Goal: Information Seeking & Learning: Learn about a topic

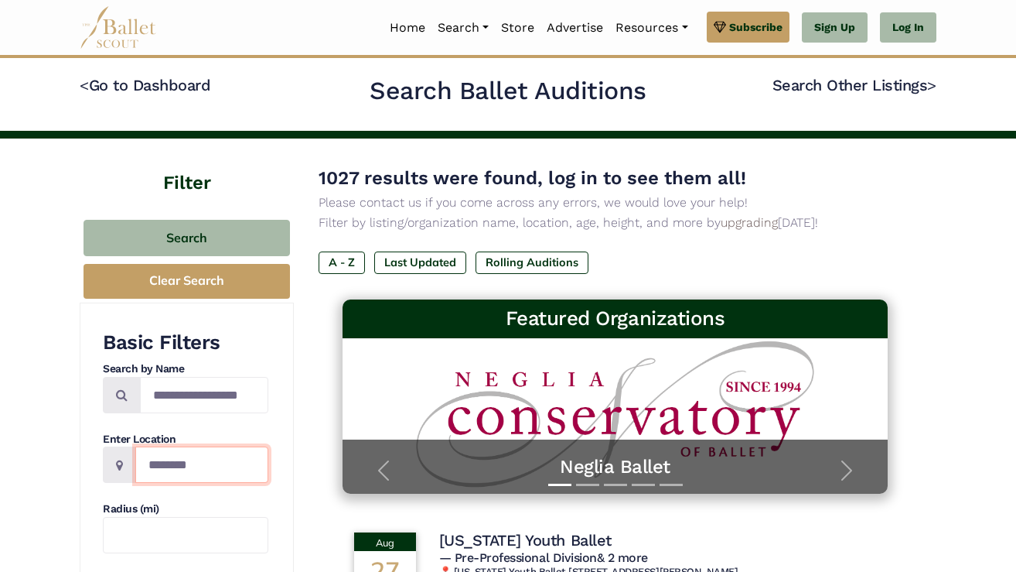
click at [220, 459] on input "Location" at bounding box center [201, 464] width 133 height 36
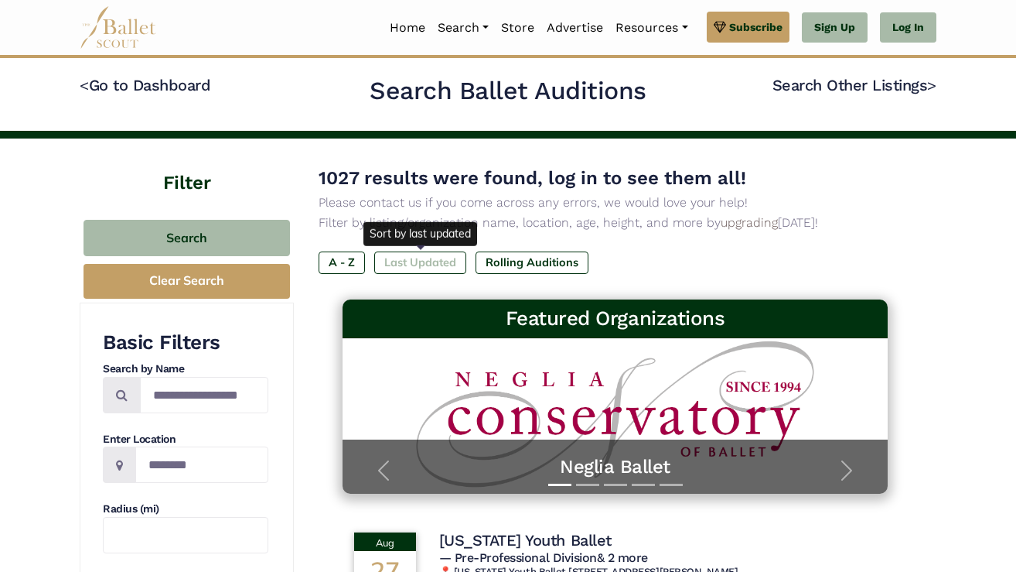
click at [404, 262] on label "Last Updated" at bounding box center [420, 262] width 92 height 22
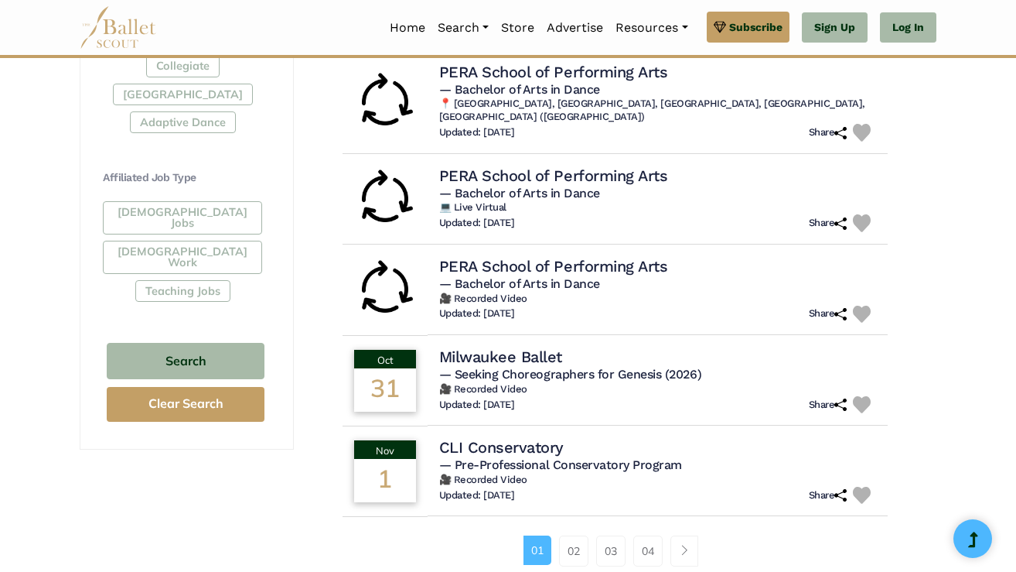
scroll to position [841, 0]
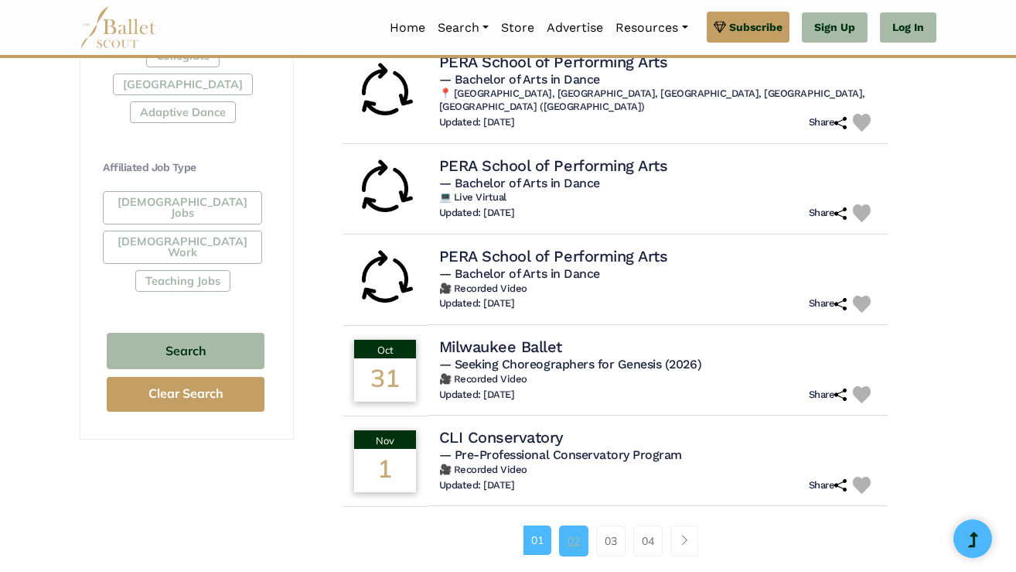
click at [568, 527] on link "02" at bounding box center [573, 540] width 29 height 31
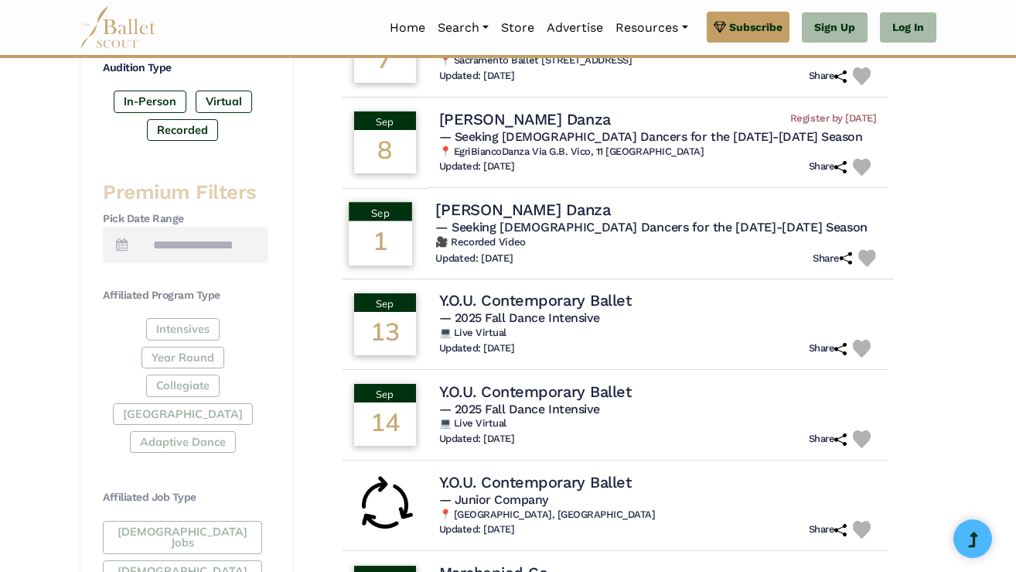
scroll to position [528, 0]
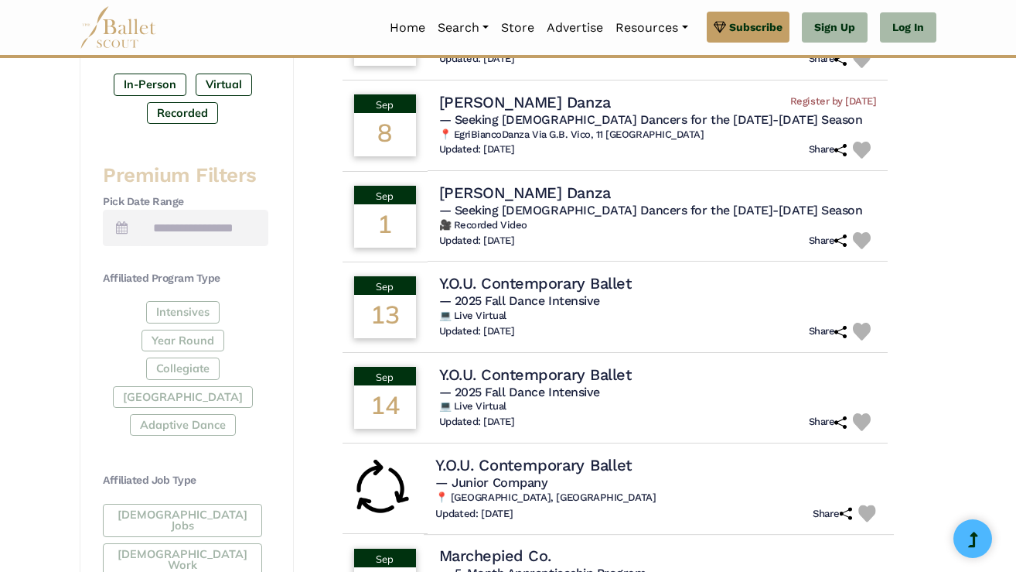
click at [592, 474] on h5 "— Junior Company" at bounding box center [658, 482] width 446 height 16
click at [537, 455] on h4 "Y.O.U. Contemporary Ballet" at bounding box center [533, 464] width 196 height 21
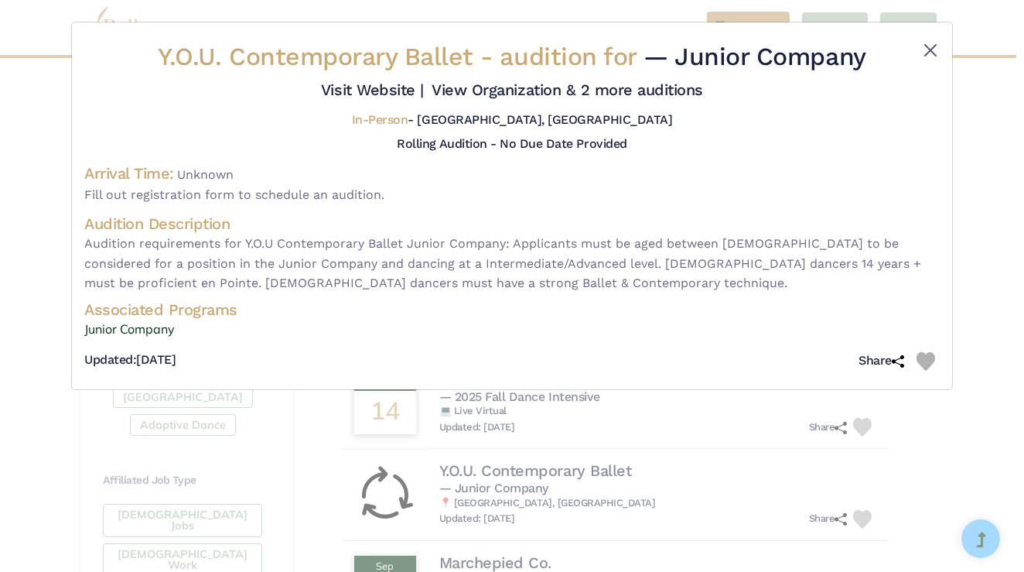
click at [926, 56] on button "Close" at bounding box center [930, 50] width 19 height 19
